Goal: Information Seeking & Learning: Find specific fact

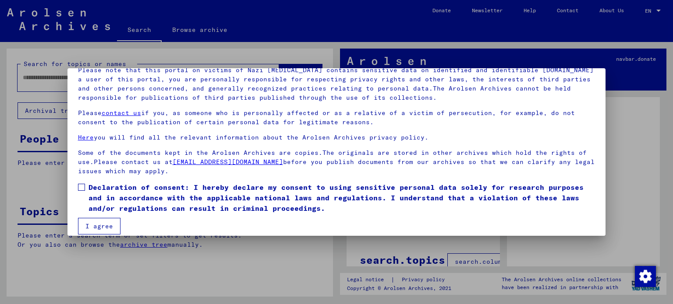
scroll to position [74, 0]
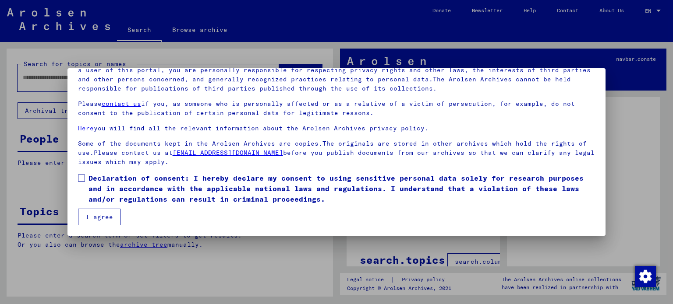
click at [78, 175] on mat-dialog-content "Our terms of use were established by the international commission, which is the…" at bounding box center [336, 127] width 538 height 198
click at [82, 177] on span at bounding box center [81, 178] width 7 height 7
click at [99, 213] on button "I agree" at bounding box center [99, 217] width 42 height 17
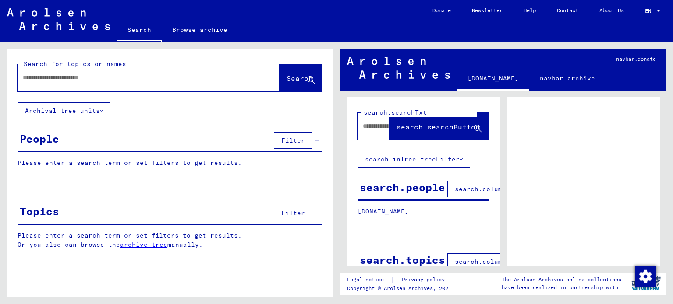
click at [120, 81] on input "text" at bounding box center [140, 77] width 235 height 9
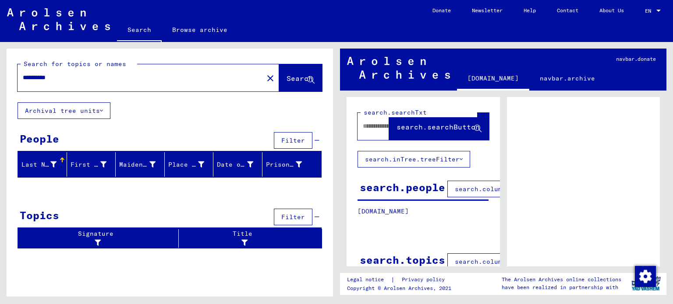
click at [316, 139] on icon at bounding box center [316, 140] width 5 height 6
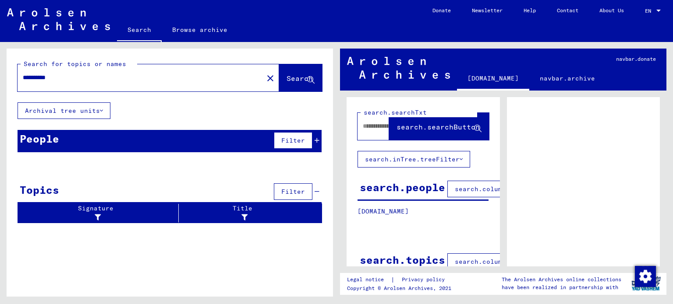
click at [316, 139] on icon at bounding box center [316, 140] width 5 height 6
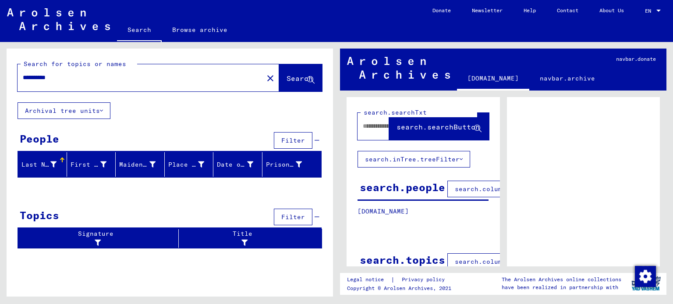
drag, startPoint x: 39, startPoint y: 77, endPoint x: 0, endPoint y: 74, distance: 38.6
click at [0, 74] on div "**********" at bounding box center [168, 169] width 336 height 255
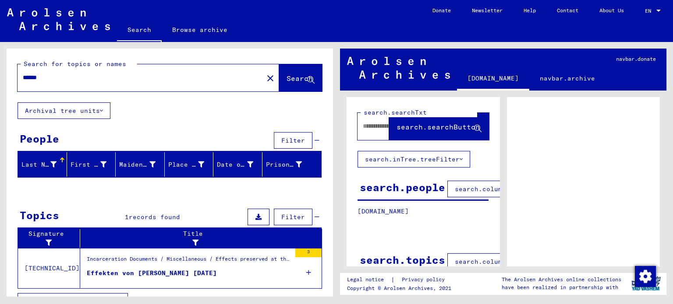
drag, startPoint x: 47, startPoint y: 73, endPoint x: 0, endPoint y: 71, distance: 47.3
click at [0, 72] on div "Search for topics or names ****** close Search Archival tree units People Filte…" at bounding box center [168, 169] width 336 height 255
type input "**********"
click at [286, 78] on span "Search" at bounding box center [299, 78] width 26 height 9
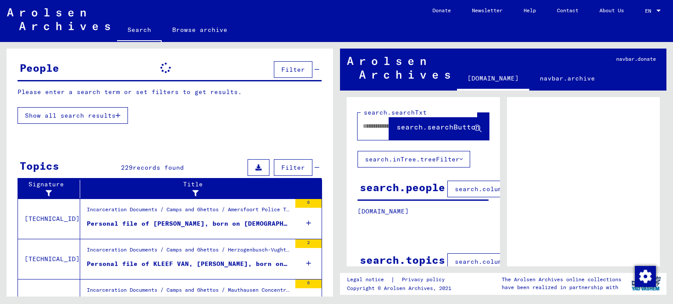
scroll to position [87, 0]
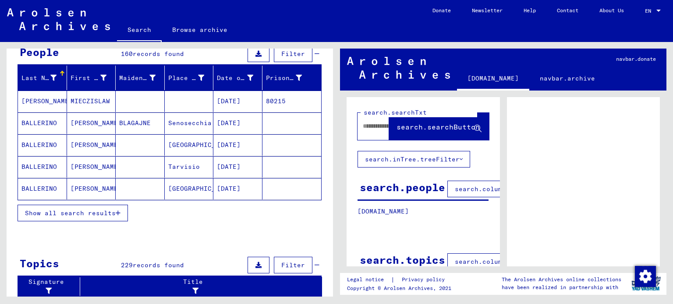
click at [84, 215] on span "Show all search results" at bounding box center [70, 213] width 91 height 8
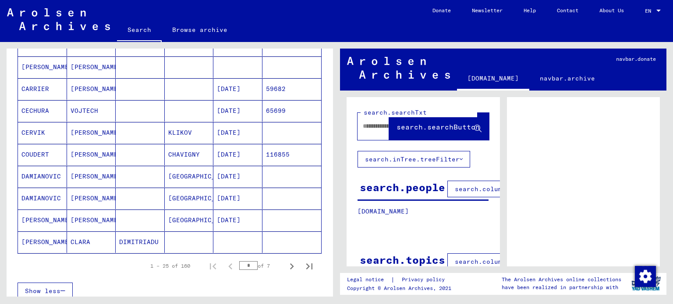
scroll to position [525, 0]
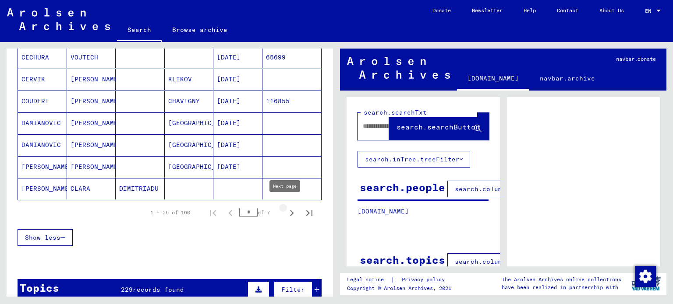
click at [285, 210] on icon "Next page" at bounding box center [291, 213] width 12 height 12
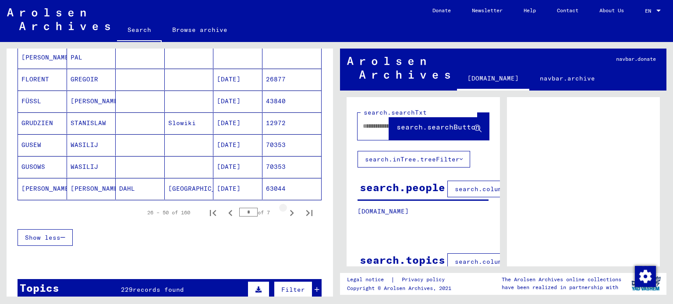
click at [285, 210] on icon "Next page" at bounding box center [291, 213] width 12 height 12
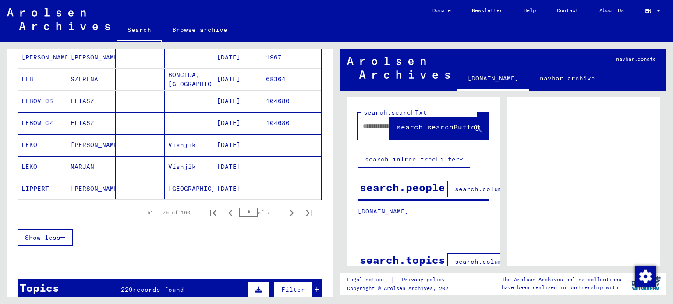
click at [285, 210] on icon "Next page" at bounding box center [291, 213] width 12 height 12
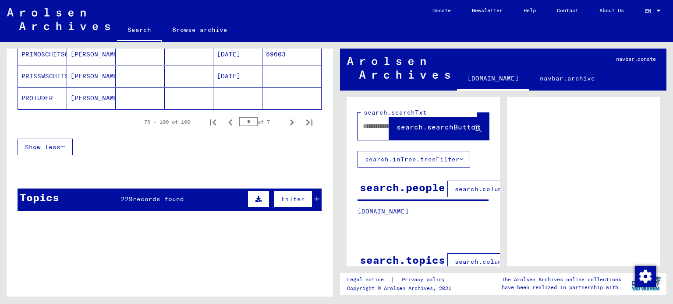
scroll to position [569, 0]
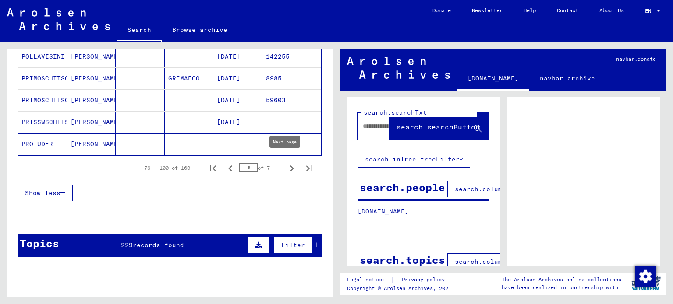
click at [285, 164] on icon "Next page" at bounding box center [291, 168] width 12 height 12
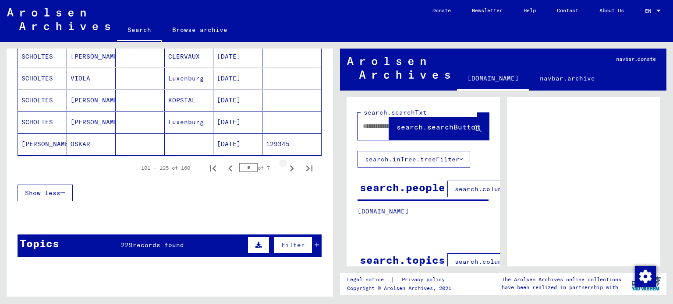
click at [285, 164] on icon "Next page" at bounding box center [291, 168] width 12 height 12
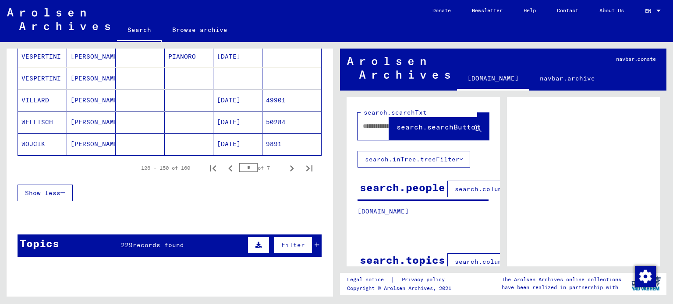
click at [285, 164] on icon "Next page" at bounding box center [291, 168] width 12 height 12
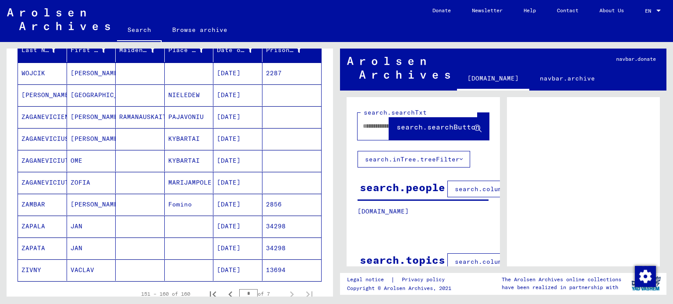
scroll to position [263, 0]
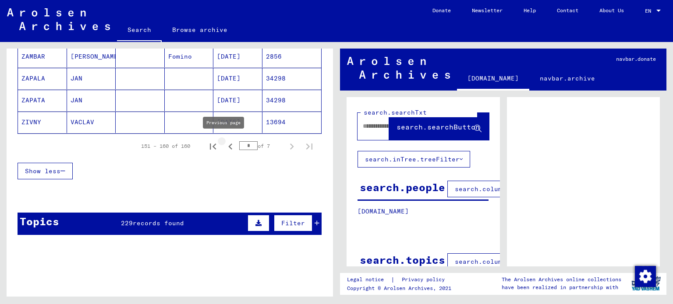
click at [228, 145] on icon "Previous page" at bounding box center [230, 147] width 4 height 6
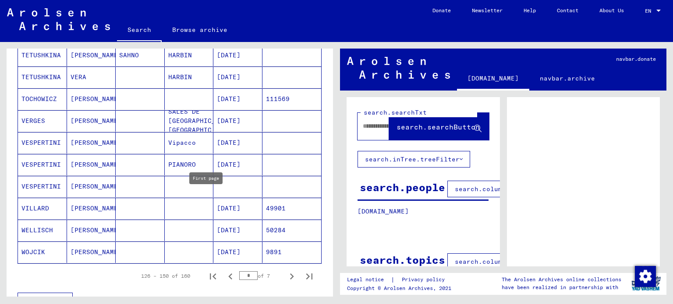
scroll to position [569, 0]
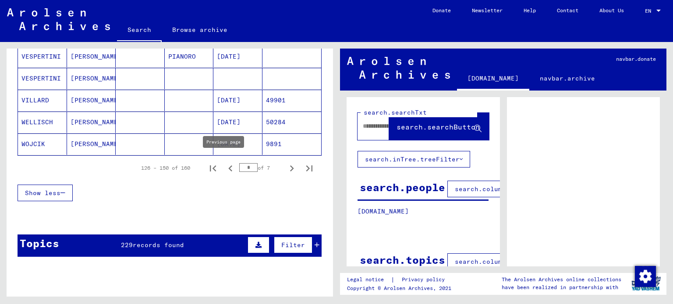
click at [228, 166] on icon "Previous page" at bounding box center [230, 169] width 4 height 6
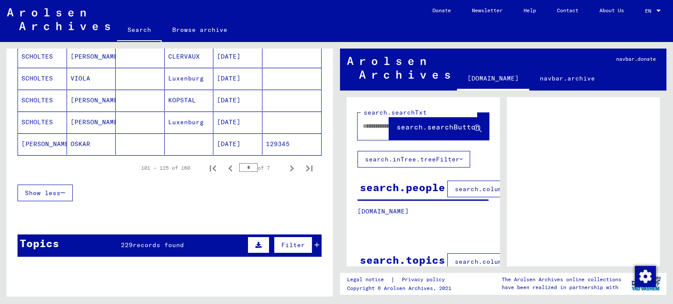
click at [228, 166] on icon "Previous page" at bounding box center [230, 169] width 4 height 6
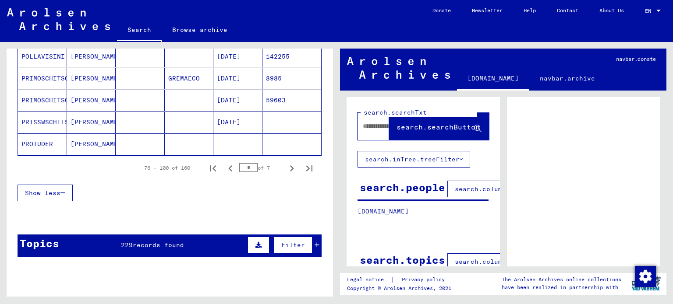
click at [228, 166] on icon "Previous page" at bounding box center [230, 169] width 4 height 6
type input "*"
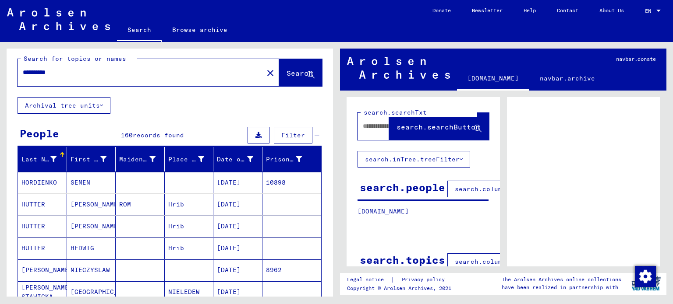
scroll to position [0, 0]
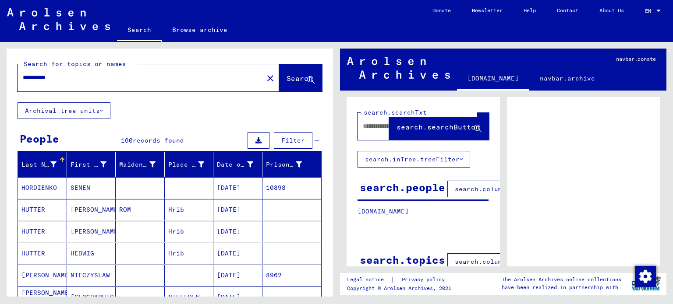
drag, startPoint x: 65, startPoint y: 75, endPoint x: 0, endPoint y: 77, distance: 65.3
click at [0, 79] on div "**********" at bounding box center [168, 169] width 336 height 255
type input "****"
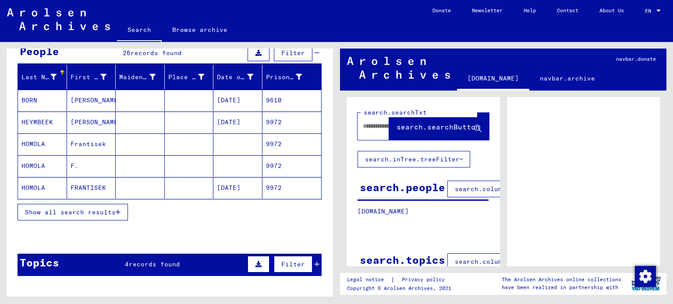
scroll to position [44, 0]
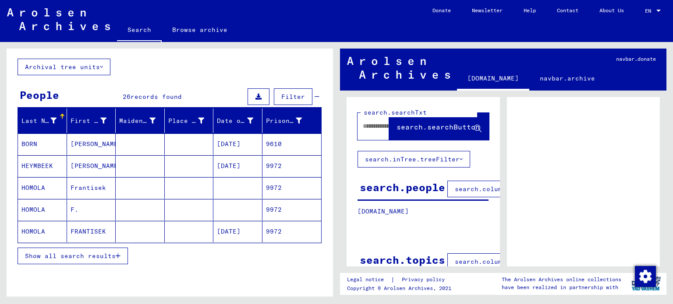
click at [116, 254] on icon "button" at bounding box center [118, 256] width 5 height 6
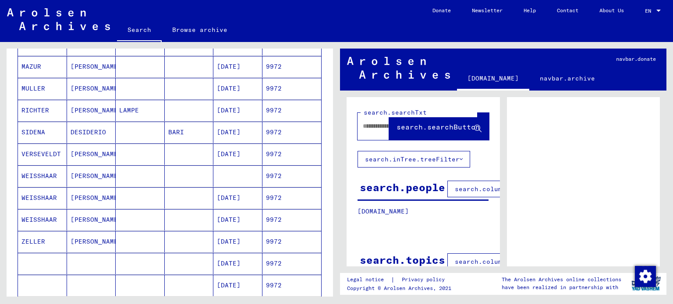
scroll to position [482, 0]
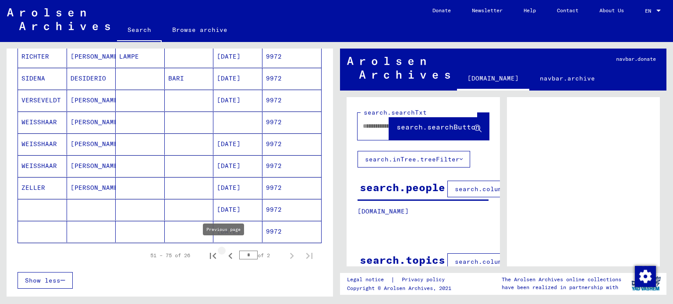
click at [228, 253] on icon "Previous page" at bounding box center [230, 256] width 4 height 6
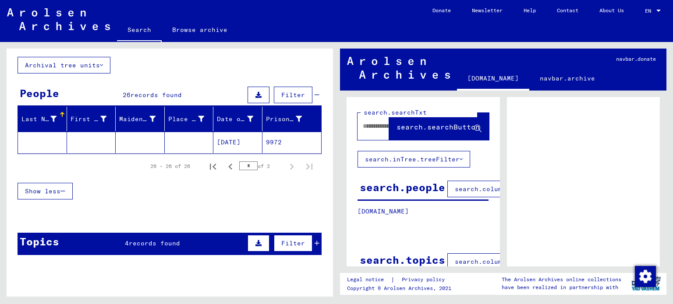
scroll to position [0, 0]
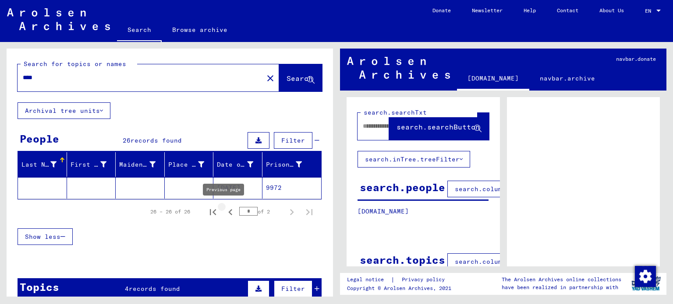
click at [224, 210] on icon "Previous page" at bounding box center [230, 212] width 12 height 12
type input "*"
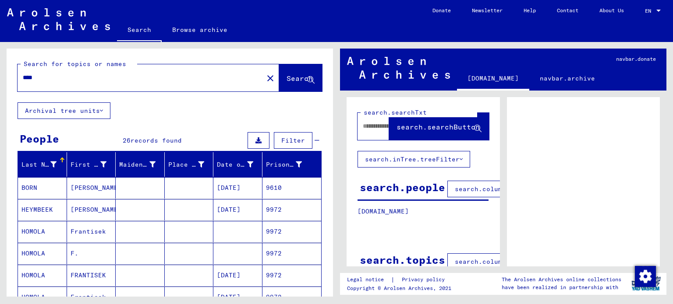
click at [40, 74] on input "****" at bounding box center [140, 77] width 235 height 9
type input "*"
type input "*****"
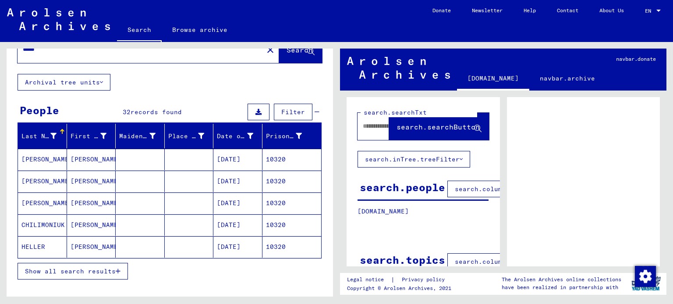
scroll to position [44, 0]
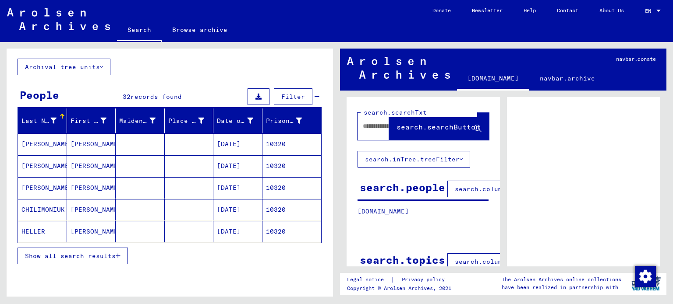
click at [113, 256] on span "Show all search results" at bounding box center [70, 256] width 91 height 8
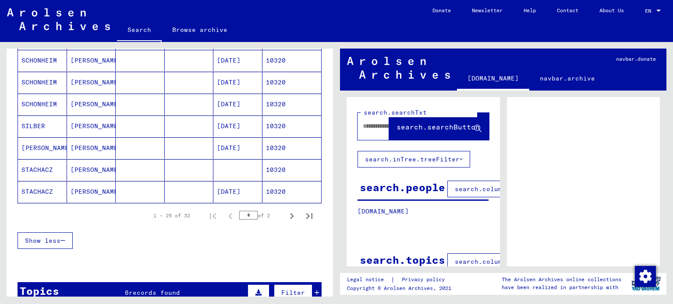
scroll to position [525, 0]
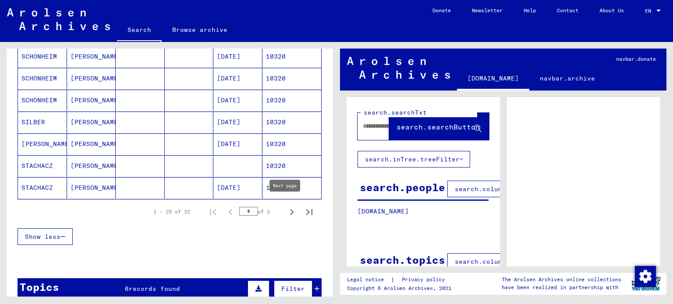
click at [285, 208] on icon "Next page" at bounding box center [291, 212] width 12 height 12
type input "*"
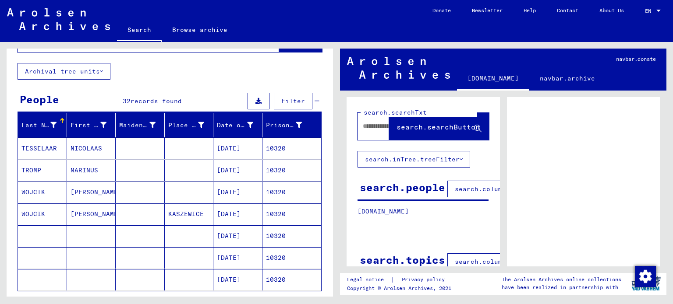
scroll to position [0, 0]
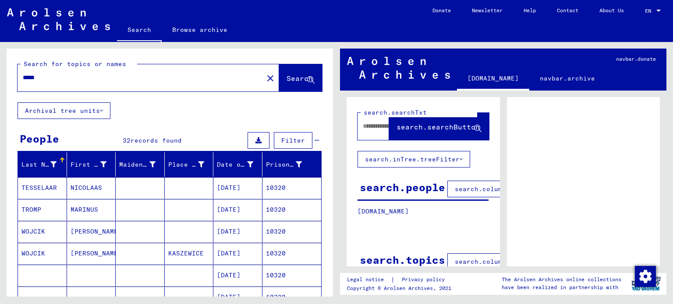
drag, startPoint x: 47, startPoint y: 75, endPoint x: 0, endPoint y: 66, distance: 48.2
click at [0, 66] on div "Search for topics or names ***** close Search Archival tree units People 32 rec…" at bounding box center [168, 169] width 336 height 255
type input "****"
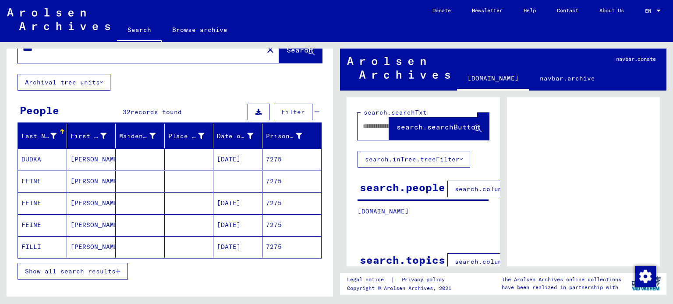
scroll to position [44, 0]
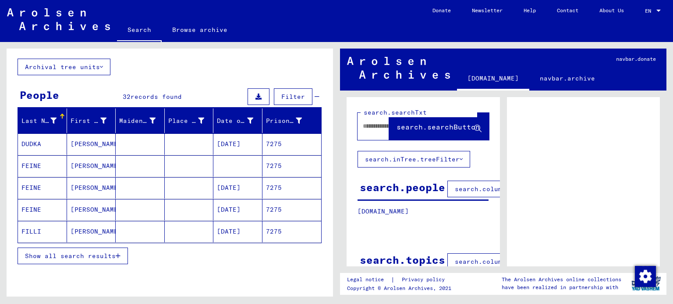
click at [80, 260] on button "Show all search results" at bounding box center [73, 256] width 110 height 17
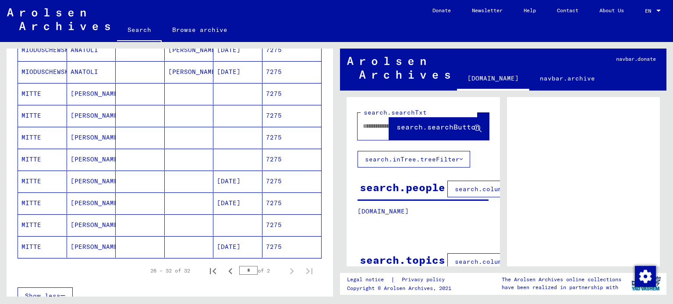
scroll to position [482, 0]
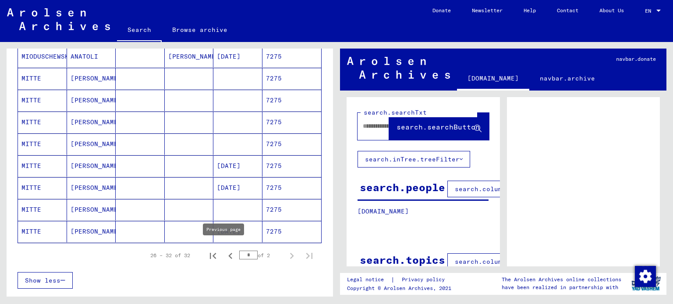
click at [225, 251] on icon "Previous page" at bounding box center [230, 256] width 12 height 12
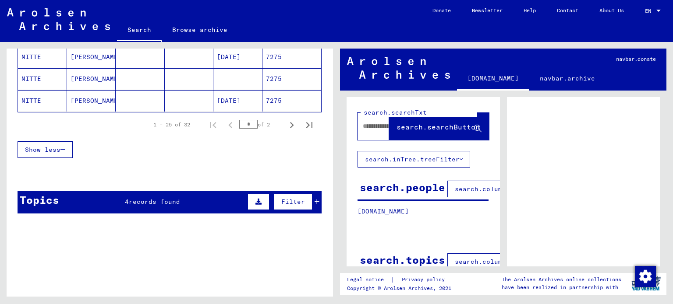
scroll to position [613, 0]
click at [286, 121] on icon "Next page" at bounding box center [291, 125] width 12 height 12
type input "*"
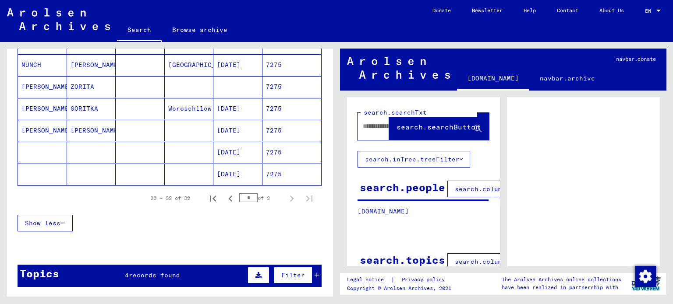
scroll to position [0, 0]
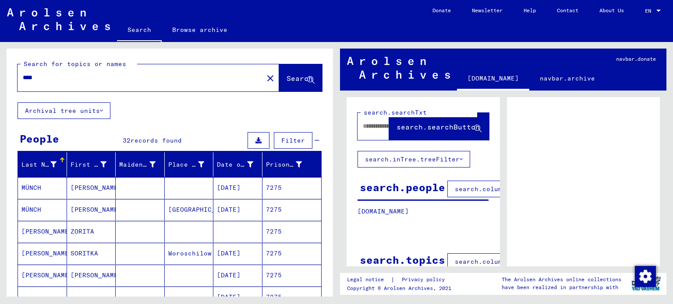
drag, startPoint x: 29, startPoint y: 80, endPoint x: 0, endPoint y: 88, distance: 30.4
click at [0, 88] on div "Search for topics or names **** close Search Archival tree units People 32 reco…" at bounding box center [168, 169] width 336 height 255
type input "****"
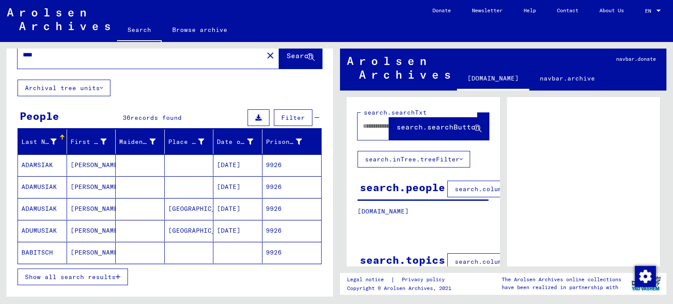
scroll to position [44, 0]
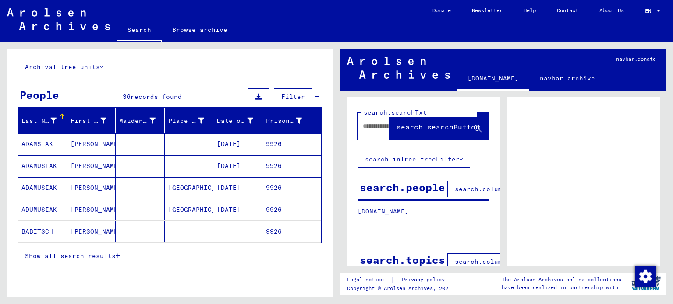
click at [120, 254] on icon "button" at bounding box center [118, 256] width 5 height 6
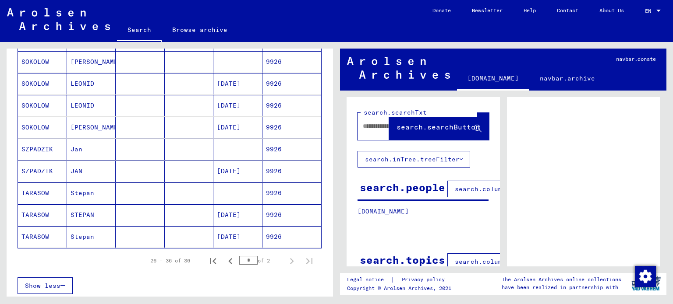
scroll to position [482, 0]
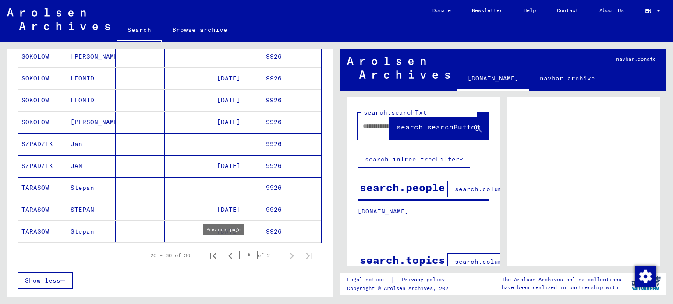
click at [228, 253] on icon "Previous page" at bounding box center [230, 256] width 4 height 6
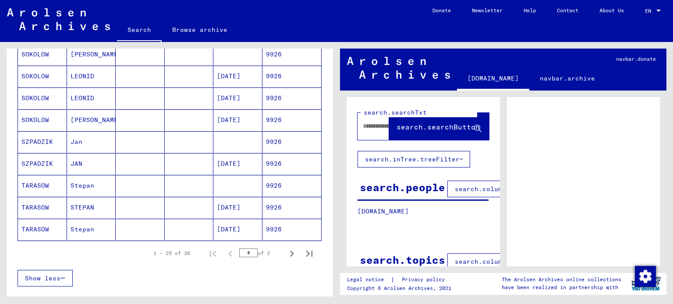
scroll to position [525, 0]
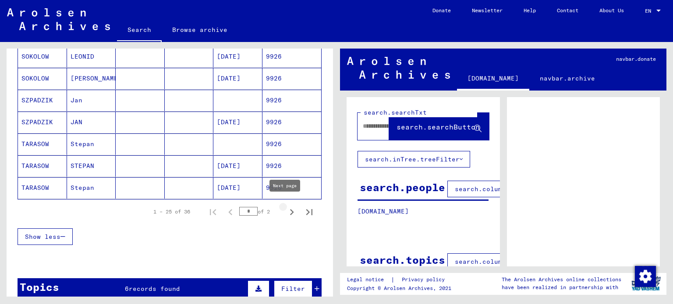
click at [285, 208] on icon "Next page" at bounding box center [291, 212] width 12 height 12
type input "*"
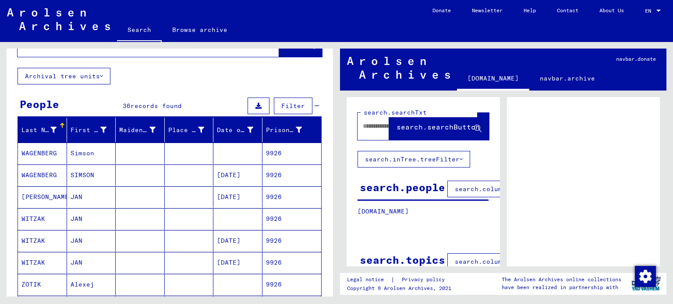
scroll to position [20, 0]
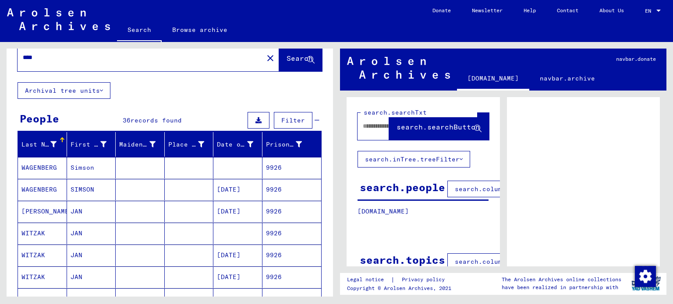
drag, startPoint x: 47, startPoint y: 60, endPoint x: 0, endPoint y: 47, distance: 49.0
click at [0, 51] on div "Search for topics or names **** close Search Archival tree units People 36 reco…" at bounding box center [168, 169] width 336 height 255
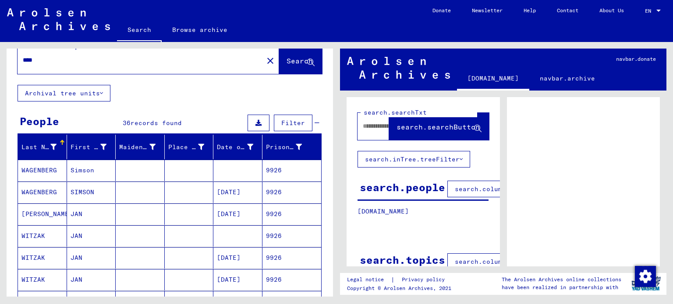
type input "****"
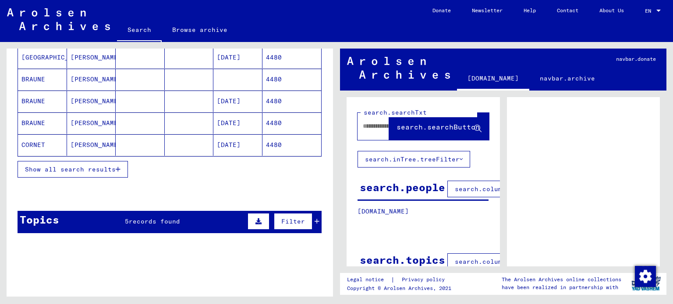
scroll to position [131, 0]
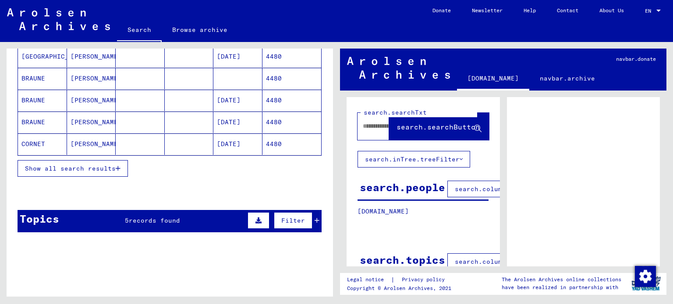
click at [111, 167] on span "Show all search results" at bounding box center [70, 169] width 91 height 8
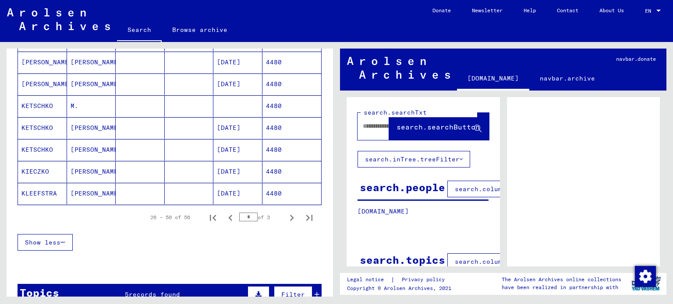
scroll to position [525, 0]
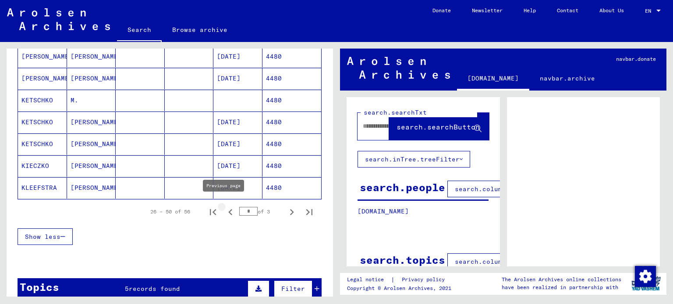
click at [224, 208] on icon "Previous page" at bounding box center [230, 212] width 12 height 12
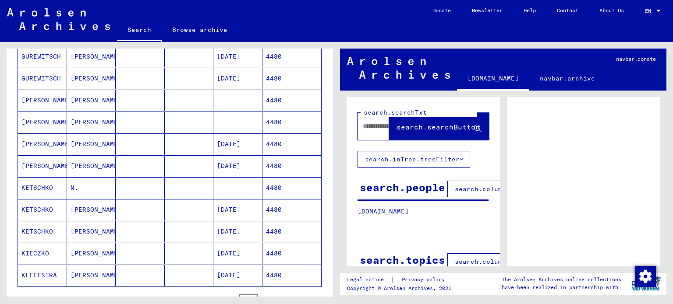
scroll to position [482, 0]
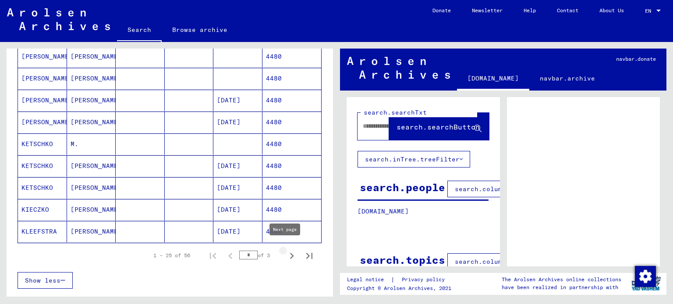
click at [285, 250] on icon "Next page" at bounding box center [291, 256] width 12 height 12
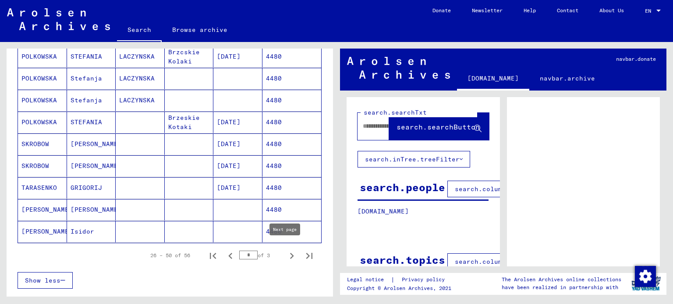
click at [290, 253] on icon "Next page" at bounding box center [292, 256] width 4 height 6
type input "*"
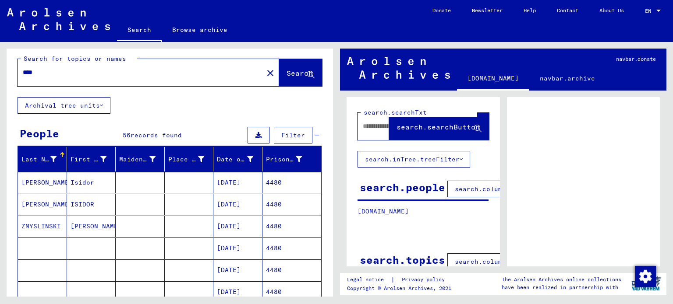
scroll to position [0, 0]
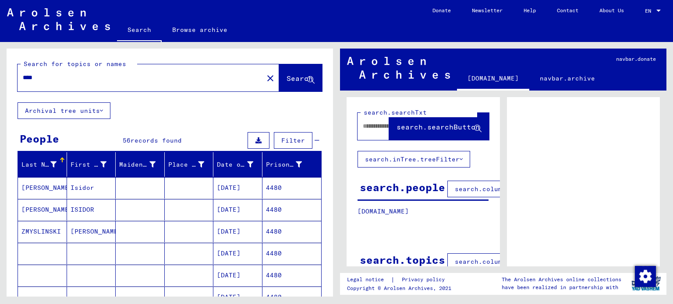
click at [56, 80] on input "****" at bounding box center [140, 77] width 235 height 9
drag, startPoint x: 56, startPoint y: 80, endPoint x: 0, endPoint y: 73, distance: 56.5
click at [0, 80] on div "Search for topics or names **** close Search Archival tree units People 56 reco…" at bounding box center [168, 169] width 336 height 255
type input "**********"
click at [289, 80] on span "Search" at bounding box center [299, 78] width 26 height 9
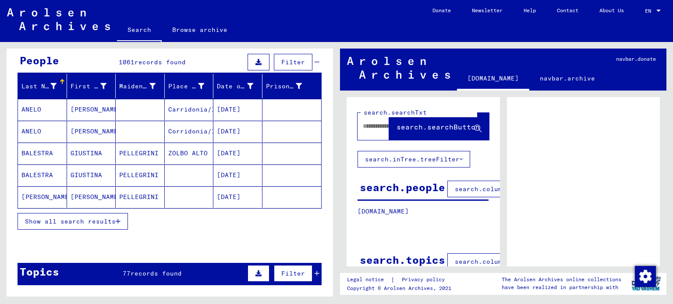
scroll to position [88, 0]
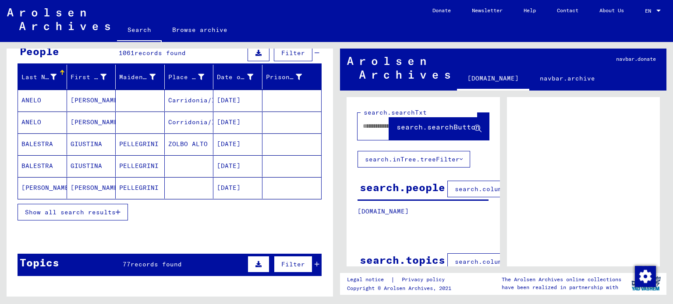
click at [58, 211] on span "Show all search results" at bounding box center [70, 212] width 91 height 8
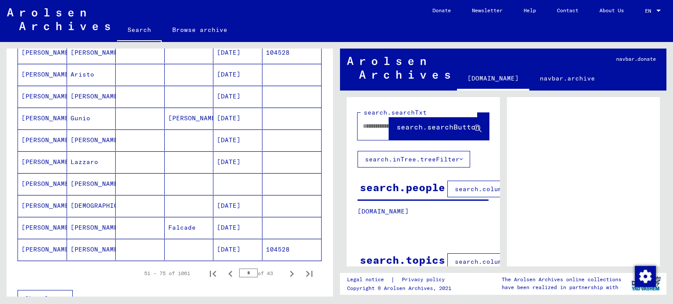
scroll to position [525, 0]
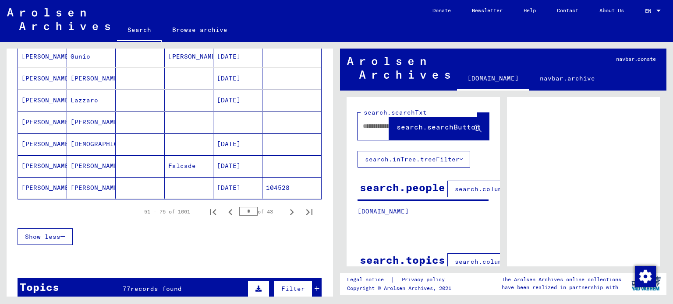
click at [245, 207] on input "*" at bounding box center [248, 211] width 18 height 9
type input "**"
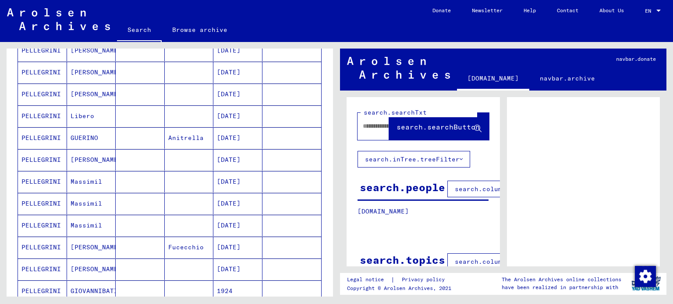
scroll to position [438, 0]
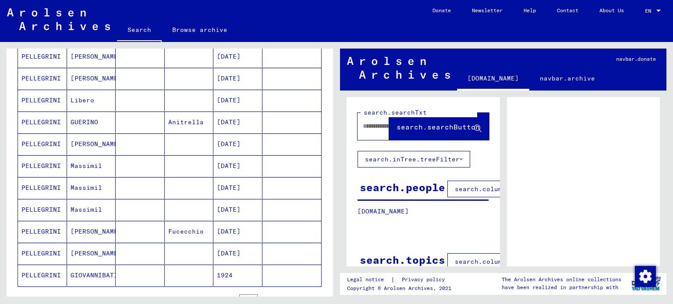
click at [79, 141] on mat-cell "[PERSON_NAME]" at bounding box center [91, 144] width 49 height 21
